Goal: Entertainment & Leisure: Consume media (video, audio)

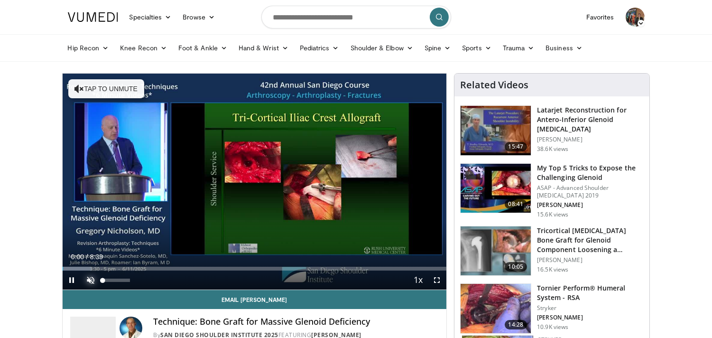
click at [89, 274] on span "Video Player" at bounding box center [91, 279] width 19 height 19
click at [439, 281] on span "Video Player" at bounding box center [436, 279] width 19 height 19
